Goal: Information Seeking & Learning: Learn about a topic

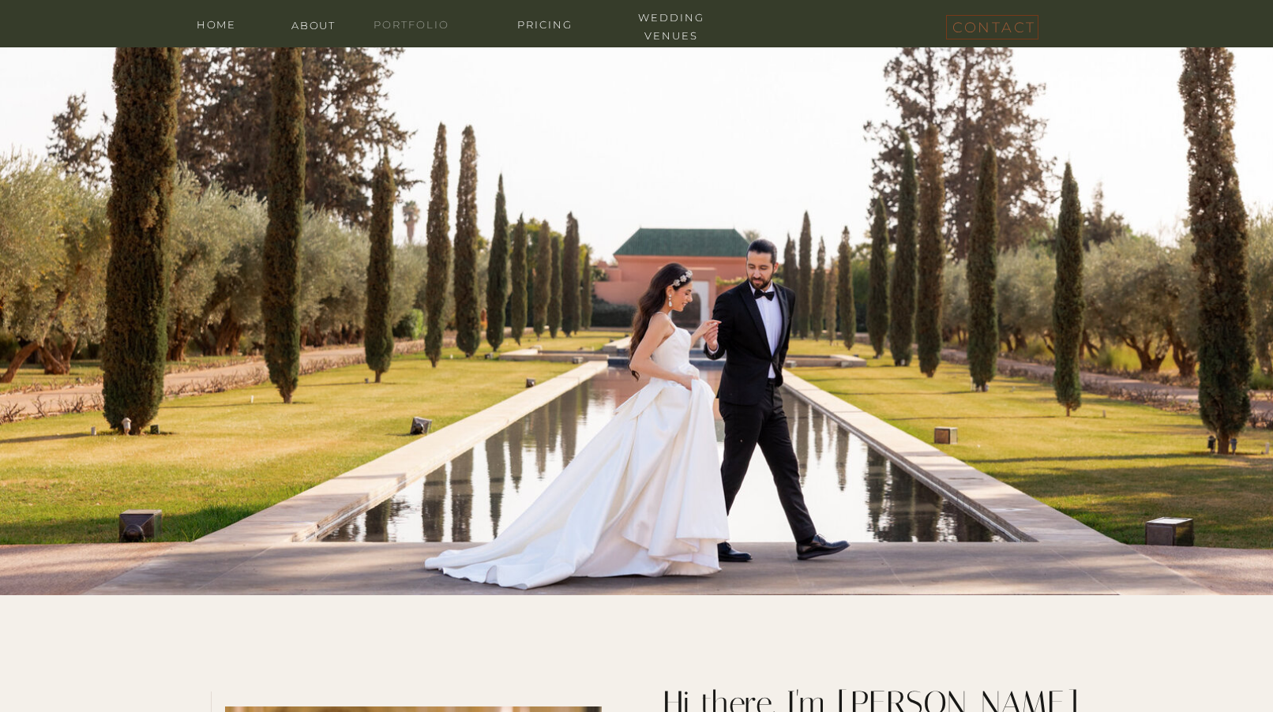
scroll to position [1116, 0]
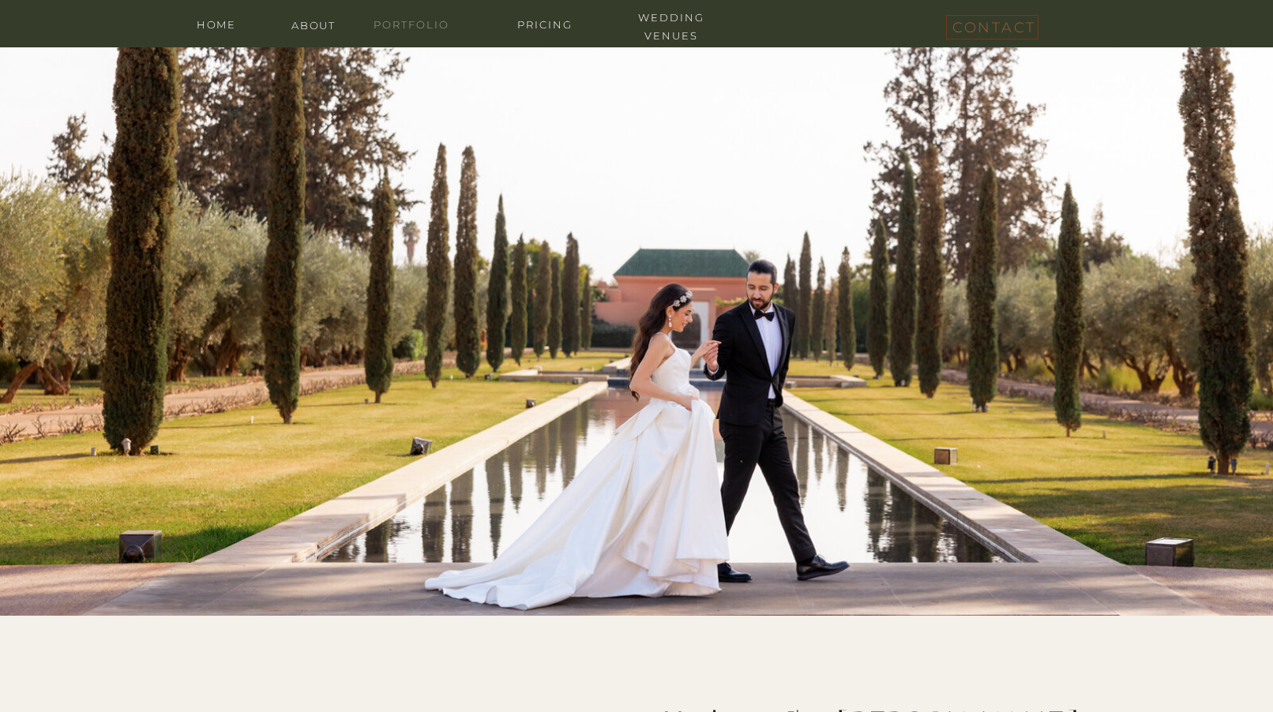
click at [435, 25] on nav "portfolio" at bounding box center [411, 23] width 95 height 15
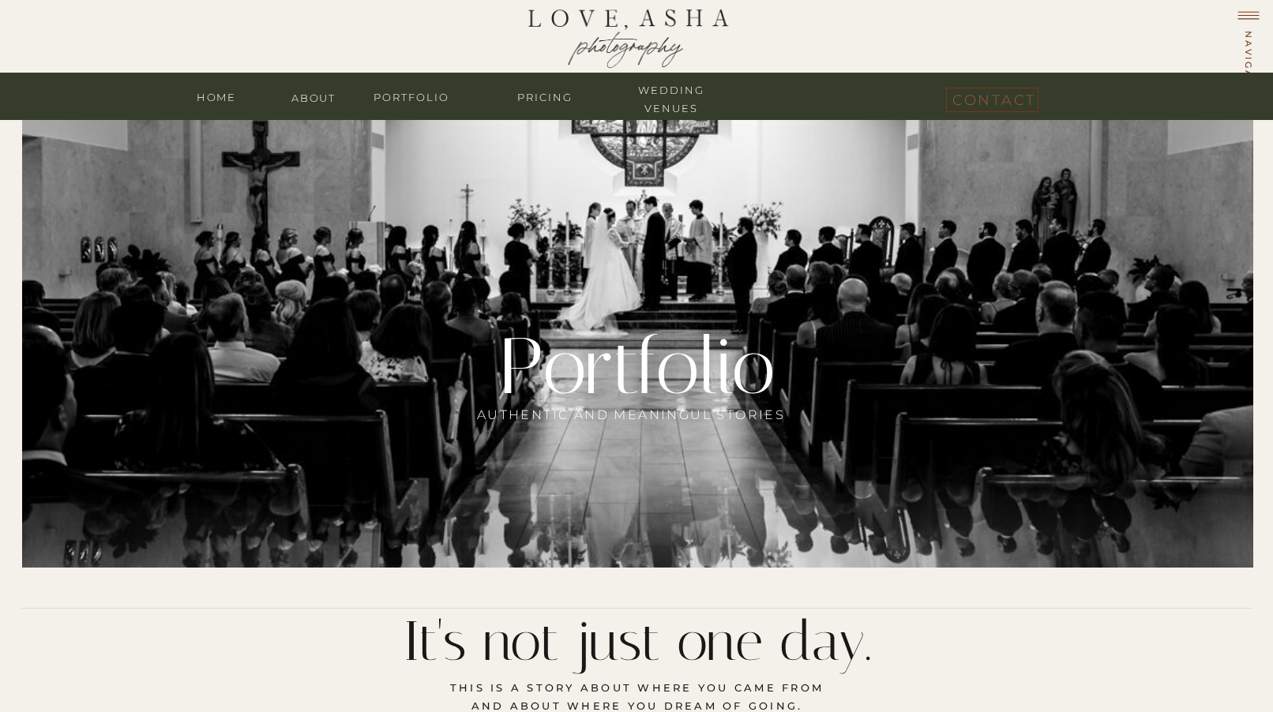
click at [565, 114] on div at bounding box center [636, 39] width 448 height 156
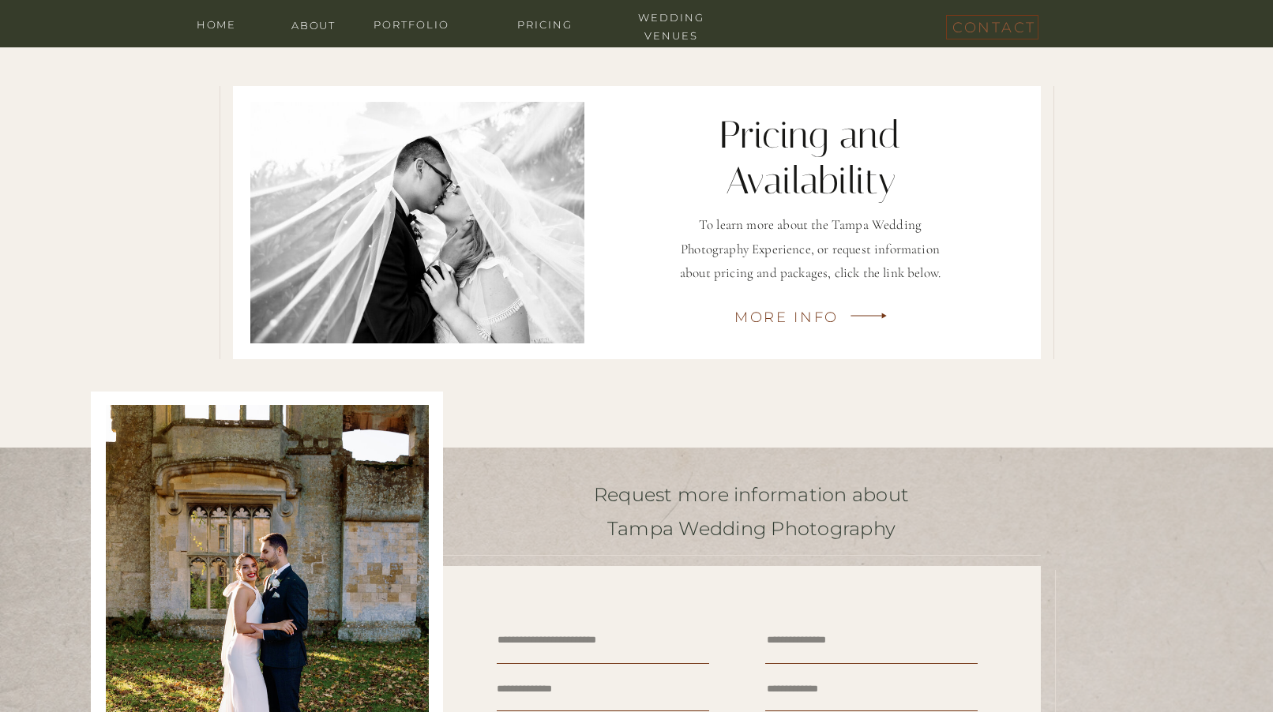
scroll to position [3578, 0]
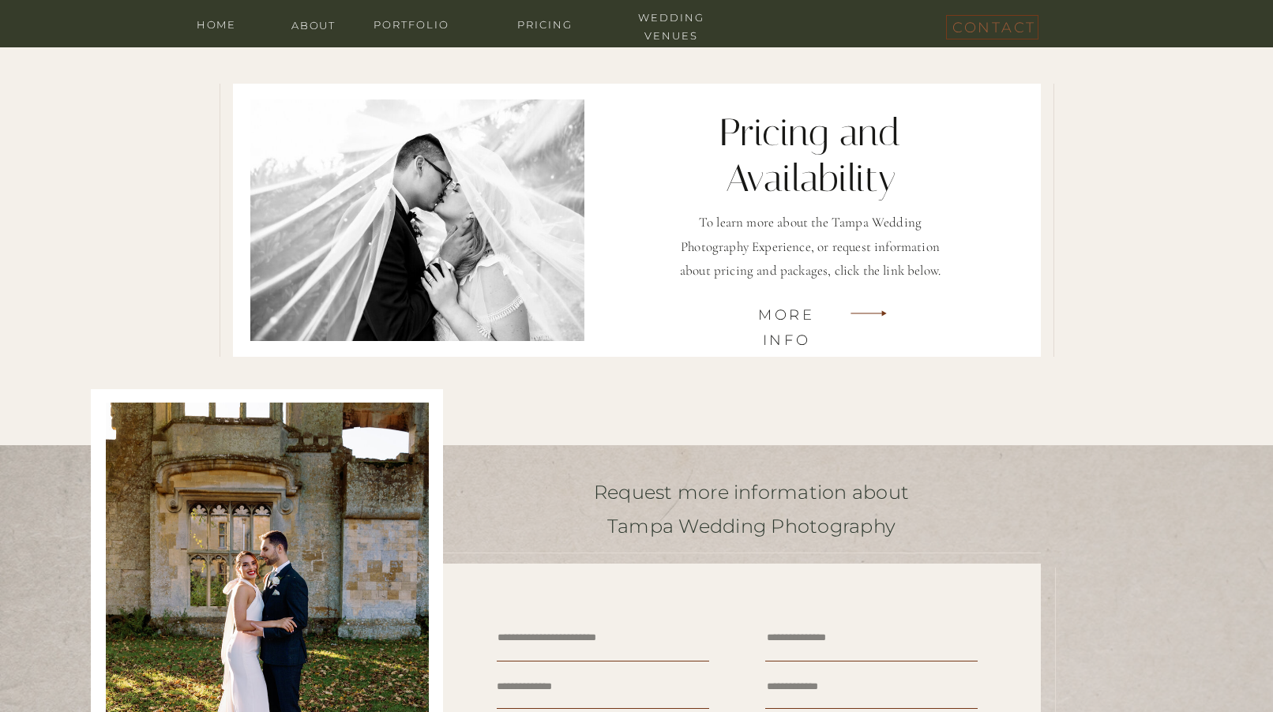
click at [794, 307] on h3 "More Info" at bounding box center [787, 313] width 106 height 22
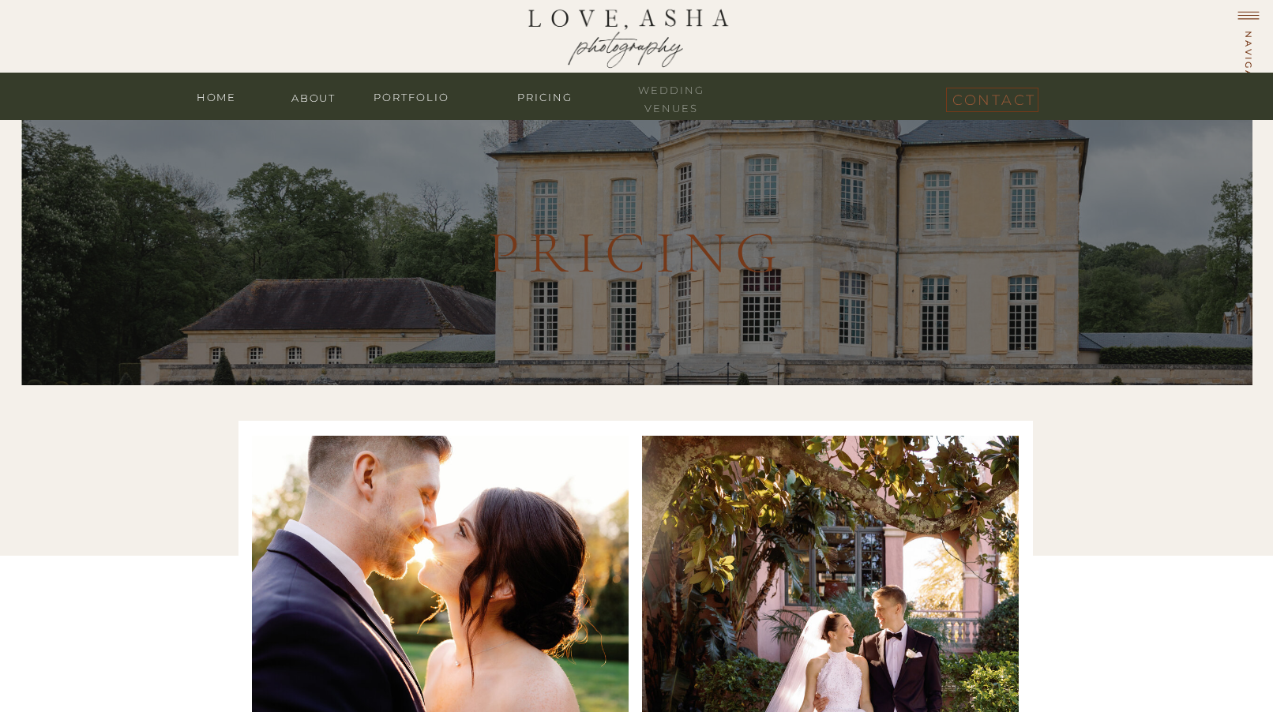
click at [675, 96] on nav "wedding venues" at bounding box center [671, 88] width 95 height 15
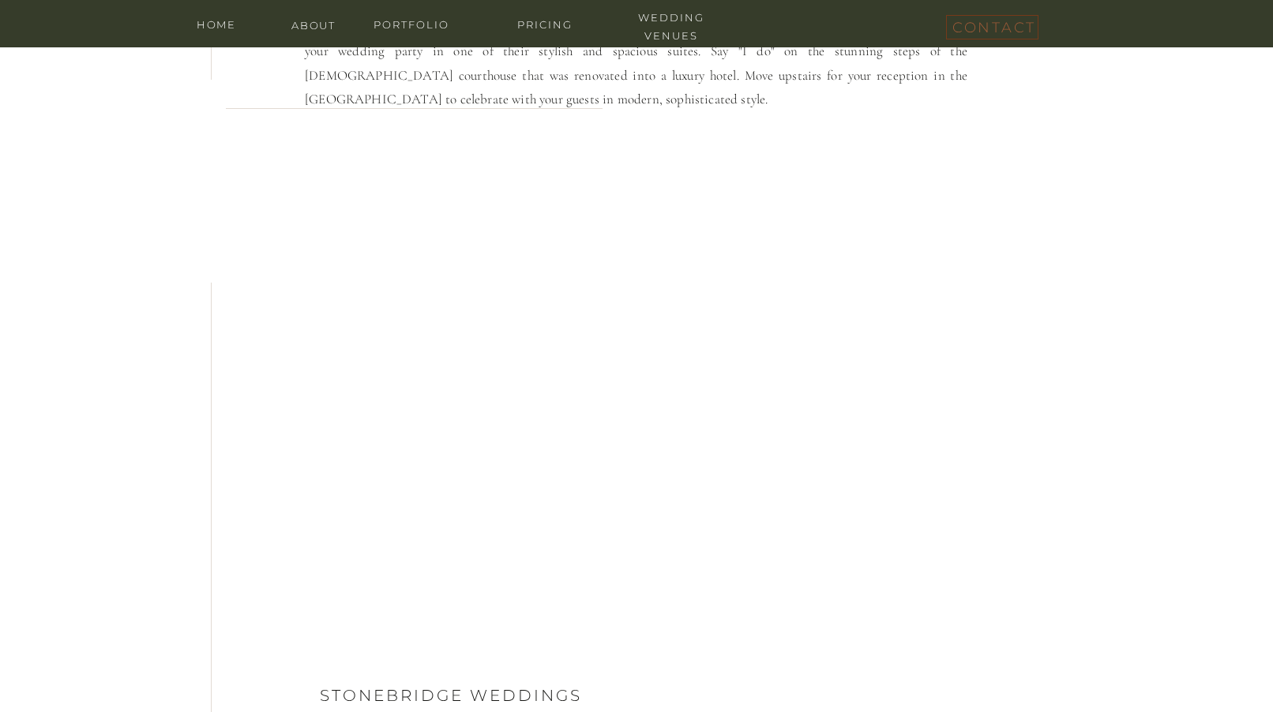
scroll to position [3598, 0]
